Goal: Task Accomplishment & Management: Manage account settings

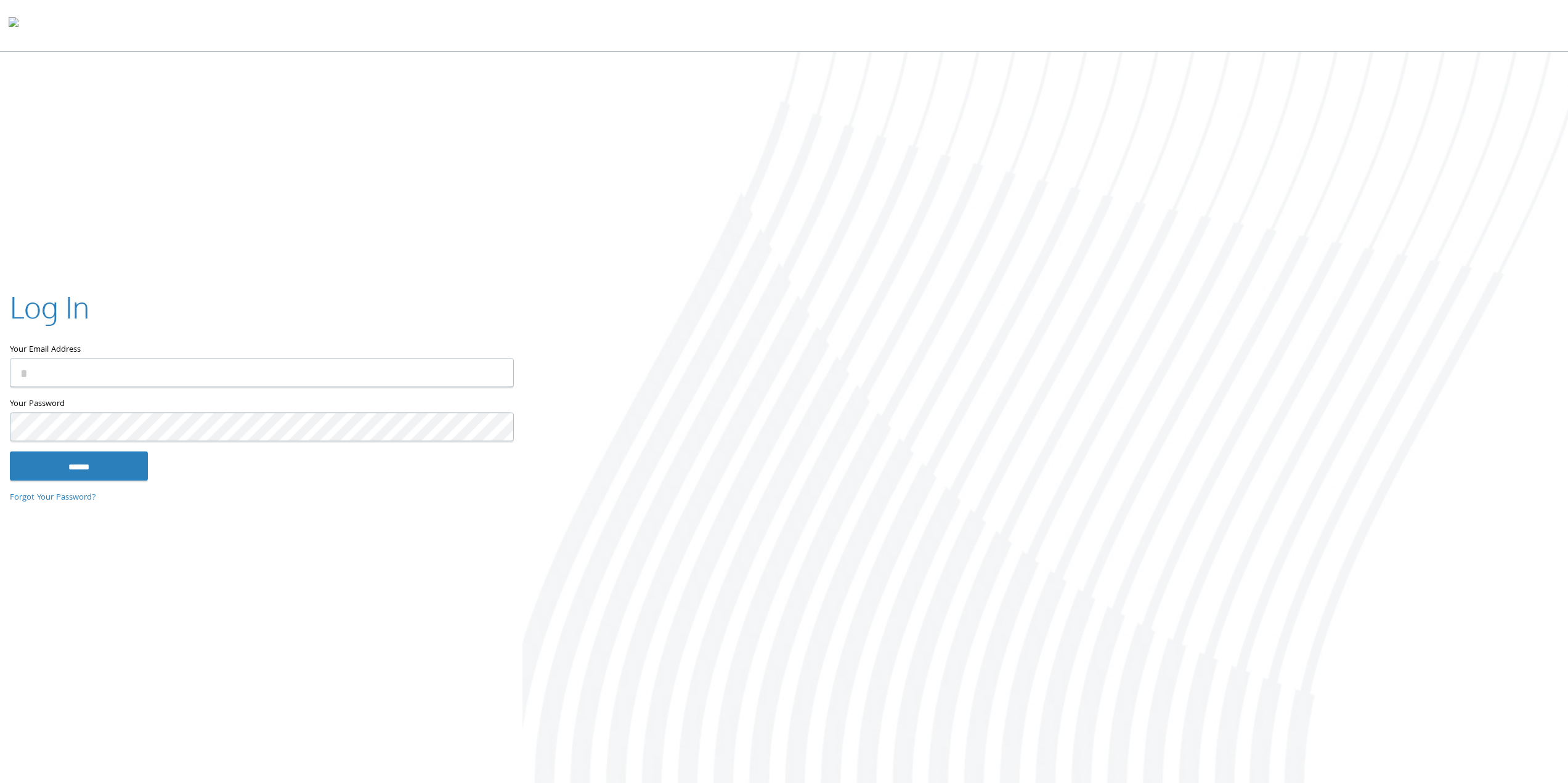
type input "**********"
click at [105, 475] on input "******" at bounding box center [79, 466] width 138 height 29
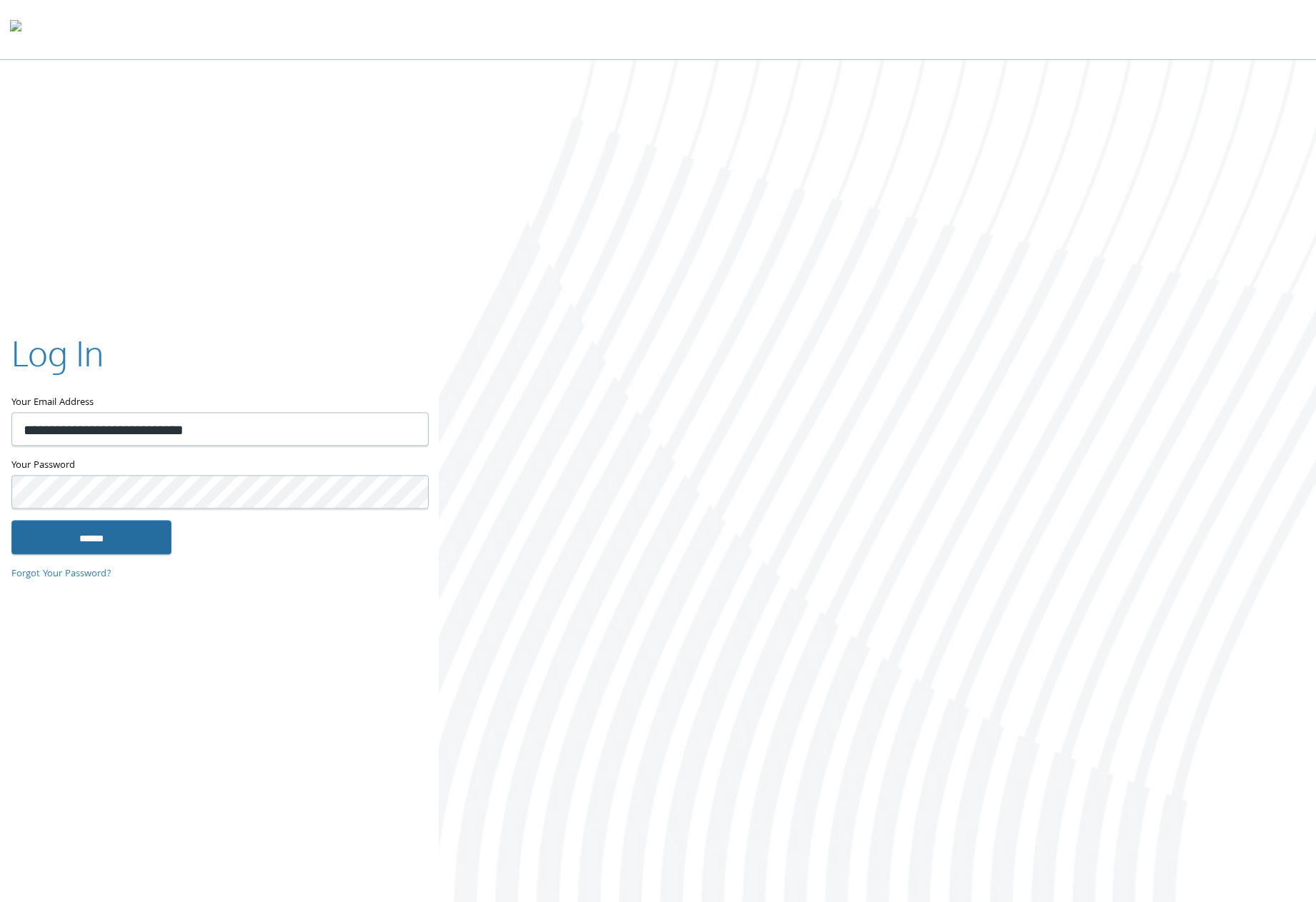
click at [119, 541] on input "******" at bounding box center [91, 537] width 160 height 34
